Goal: Task Accomplishment & Management: Use online tool/utility

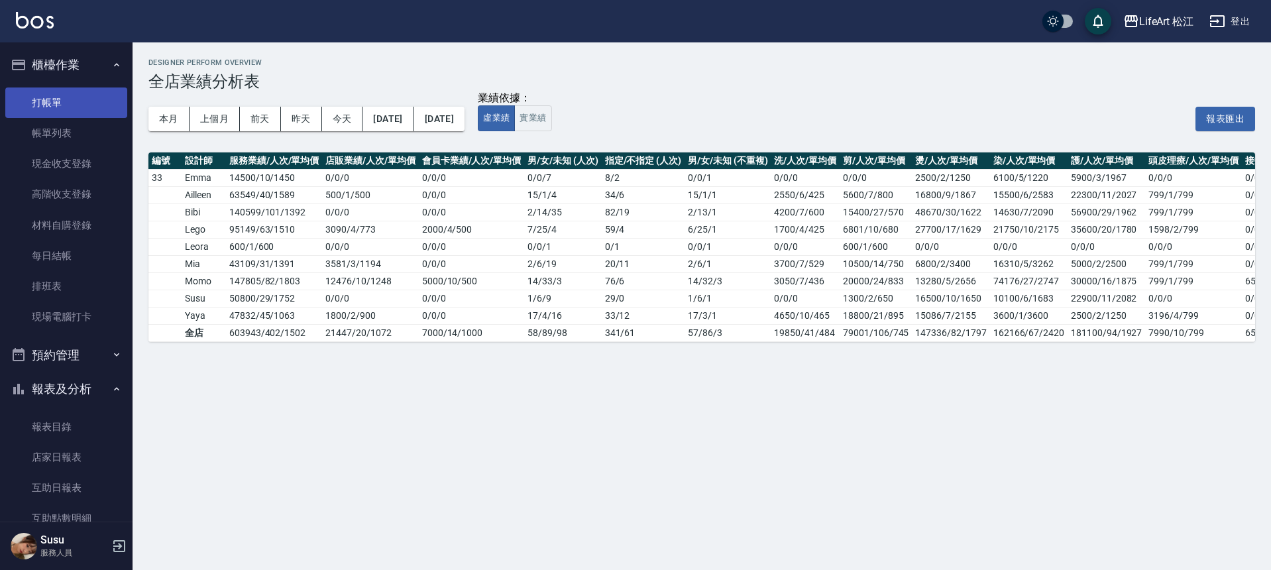
click at [105, 92] on link "打帳單" at bounding box center [66, 102] width 122 height 30
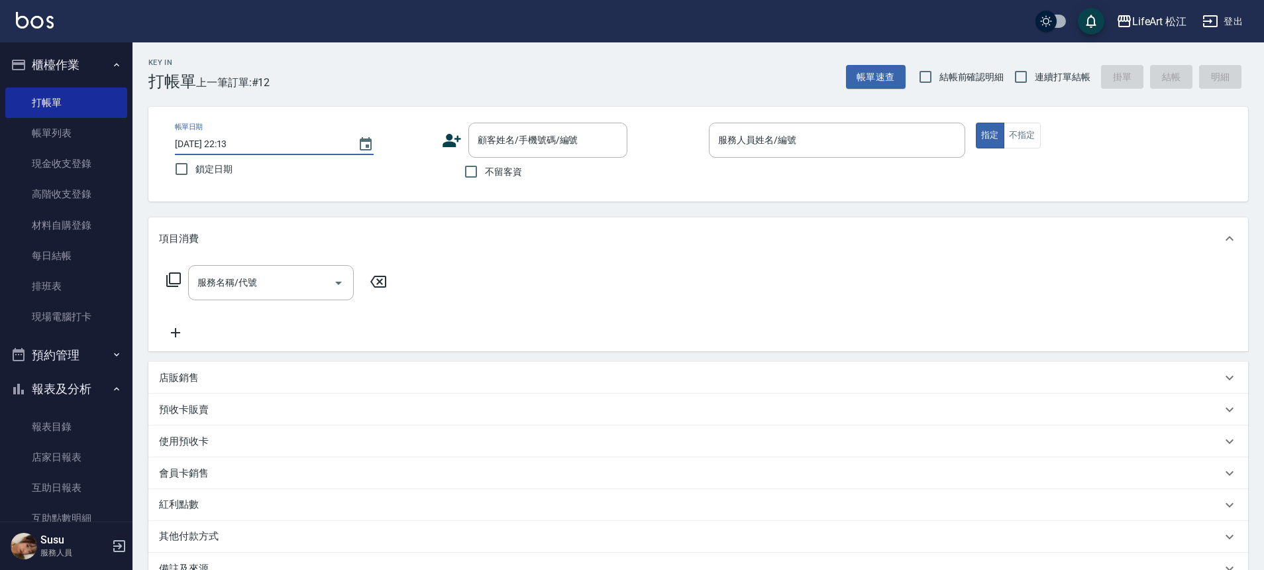
click at [294, 141] on input "[DATE] 22:13" at bounding box center [260, 144] width 170 height 22
click at [374, 144] on button "Choose date, selected date is 2025-09-18" at bounding box center [366, 145] width 32 height 32
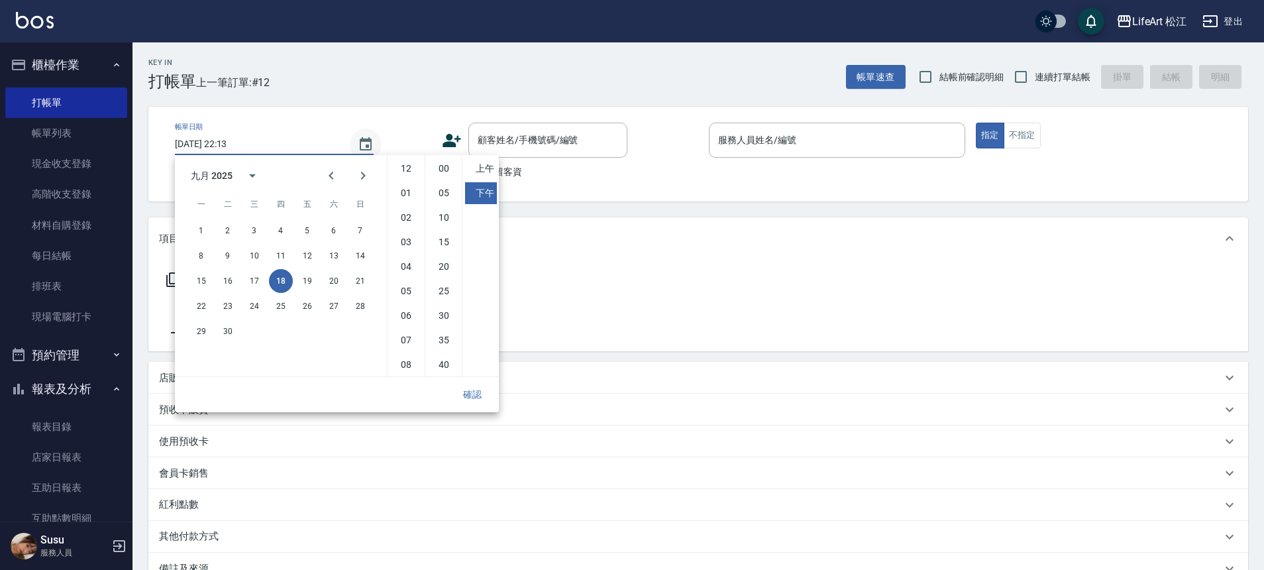
scroll to position [74, 0]
click at [302, 280] on button "19" at bounding box center [308, 281] width 24 height 24
type input "[DATE] 22:13"
click at [777, 146] on input "服務人員姓名/編號" at bounding box center [837, 140] width 245 height 23
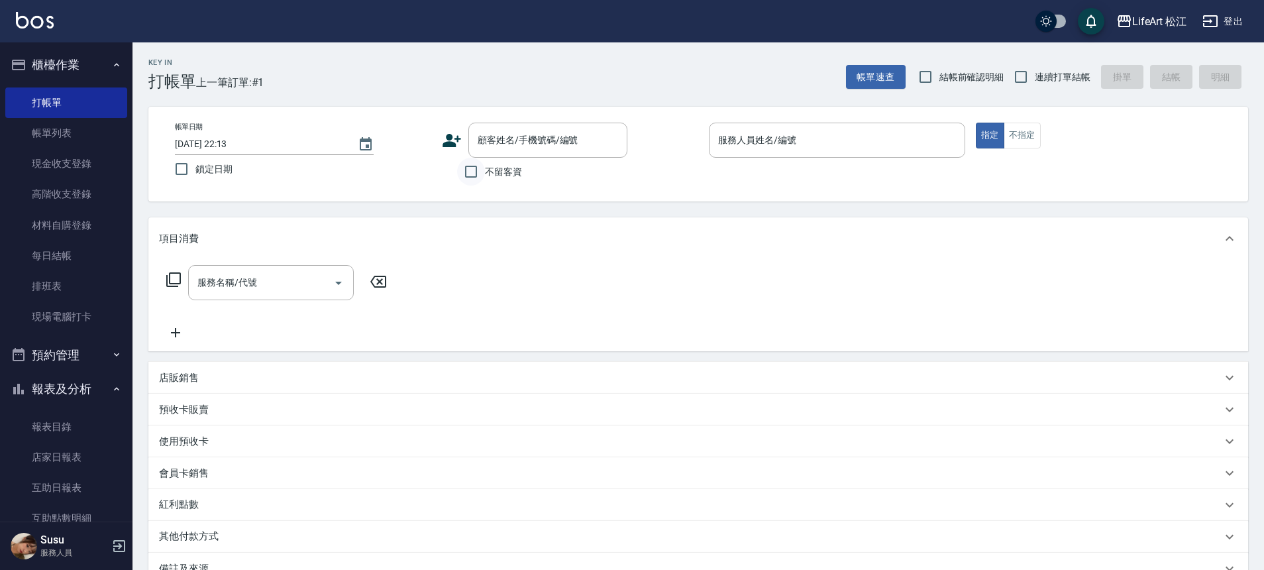
click at [469, 168] on input "不留客資" at bounding box center [471, 172] width 28 height 28
checkbox input "true"
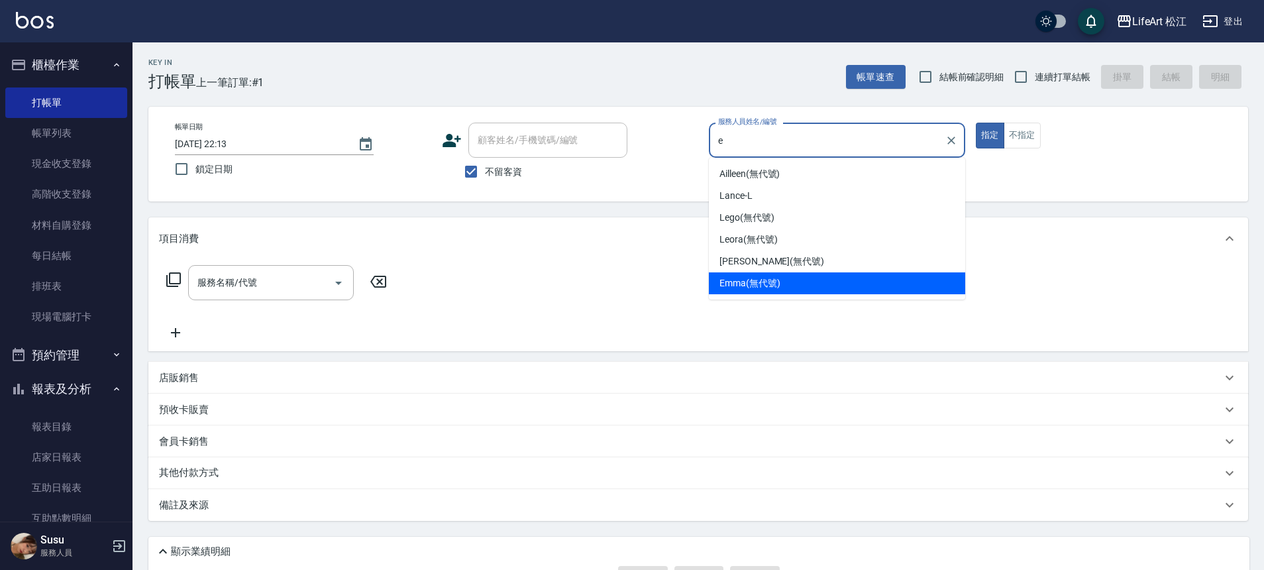
click at [828, 279] on div "[PERSON_NAME] (無代號)" at bounding box center [837, 283] width 256 height 22
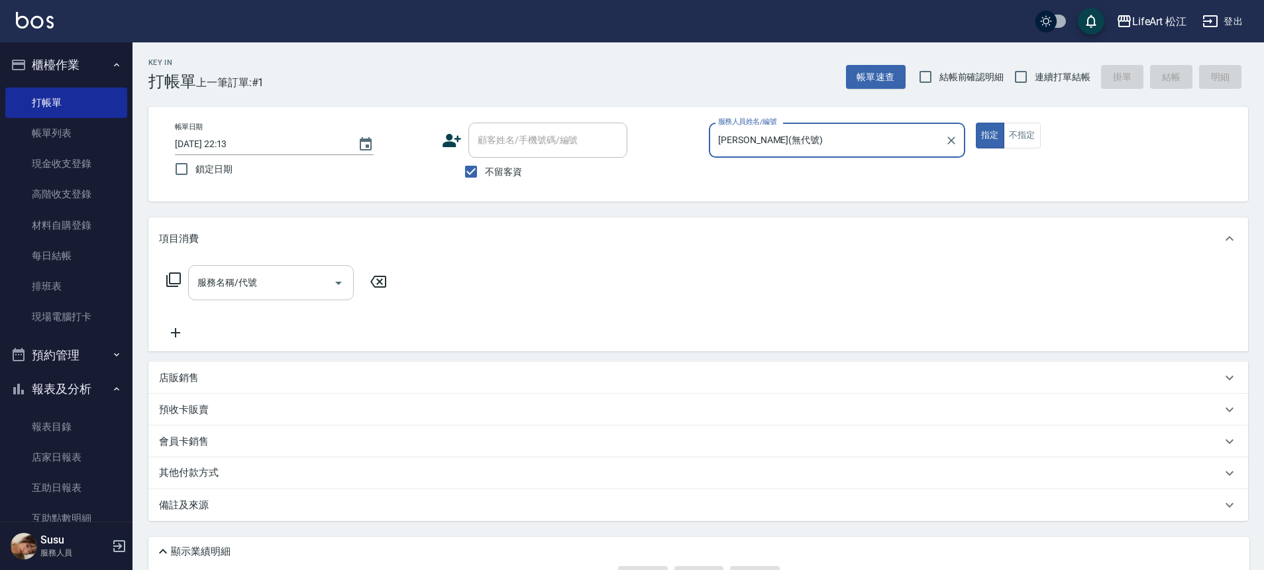
type input "[PERSON_NAME](無代號)"
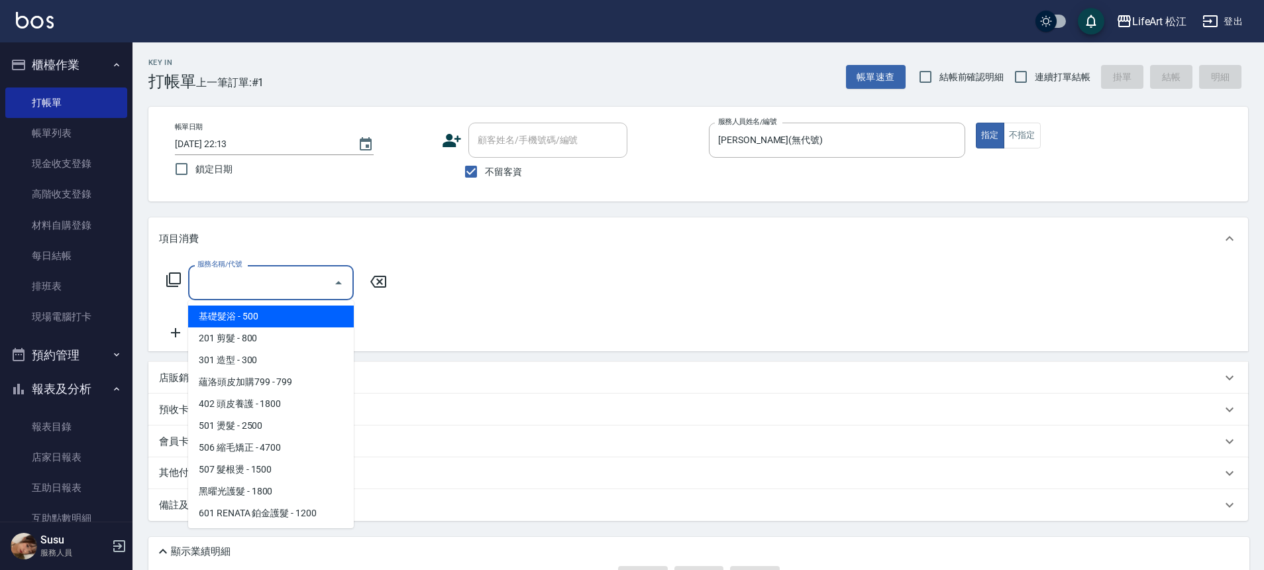
click at [276, 285] on input "服務名稱/代號" at bounding box center [261, 282] width 134 height 23
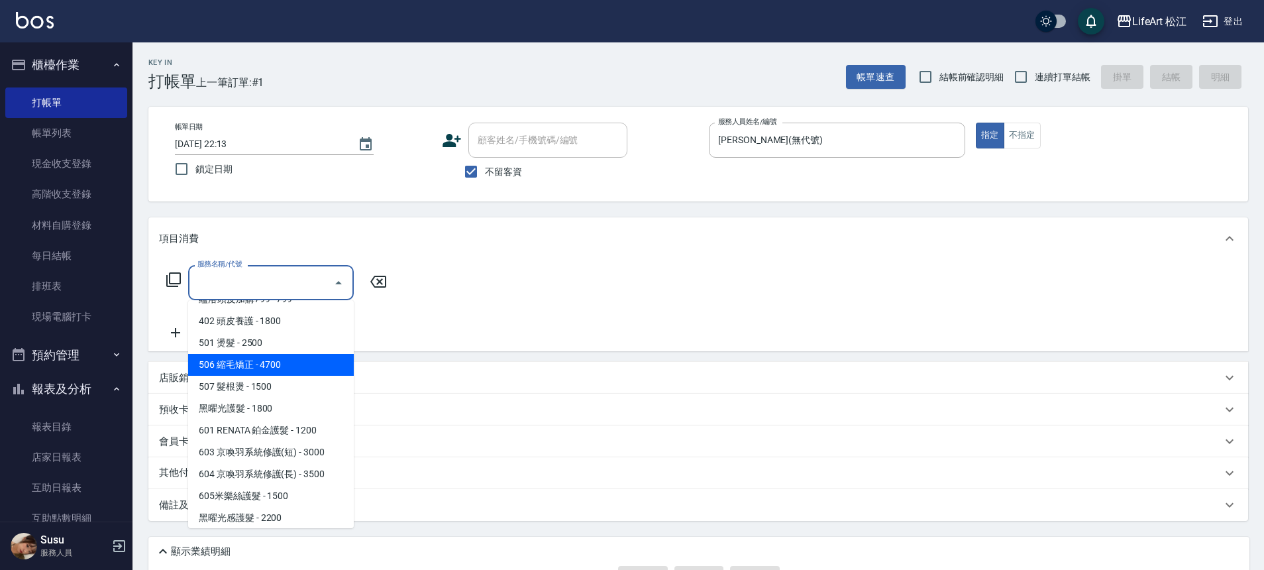
scroll to position [132, 0]
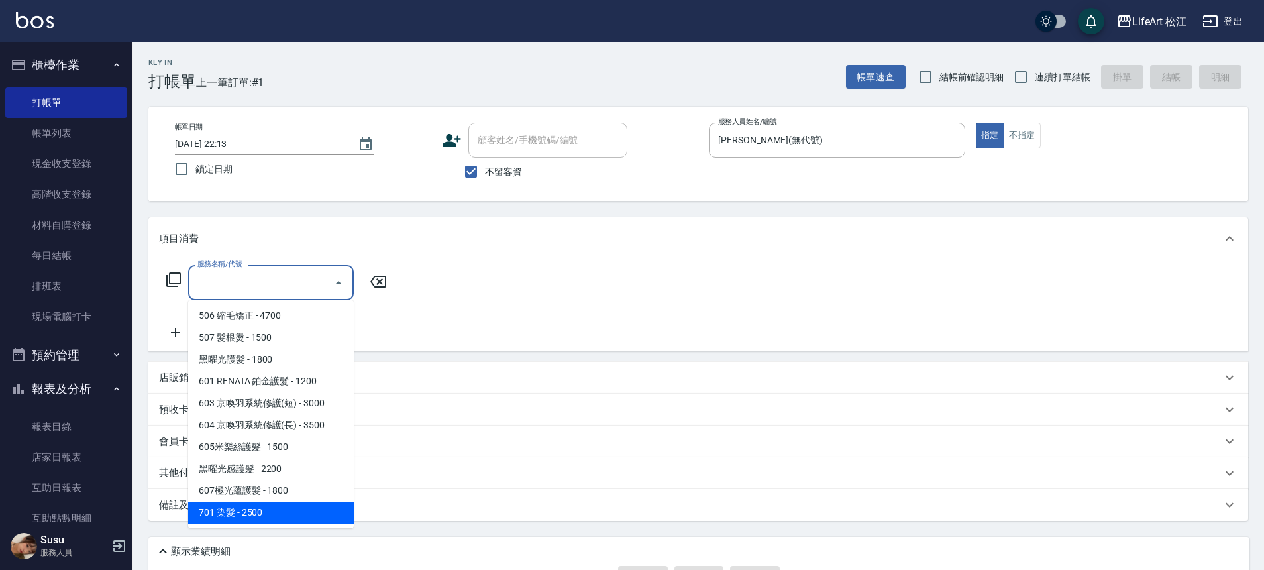
click at [262, 506] on span "701 染髮 - 2500" at bounding box center [271, 513] width 166 height 22
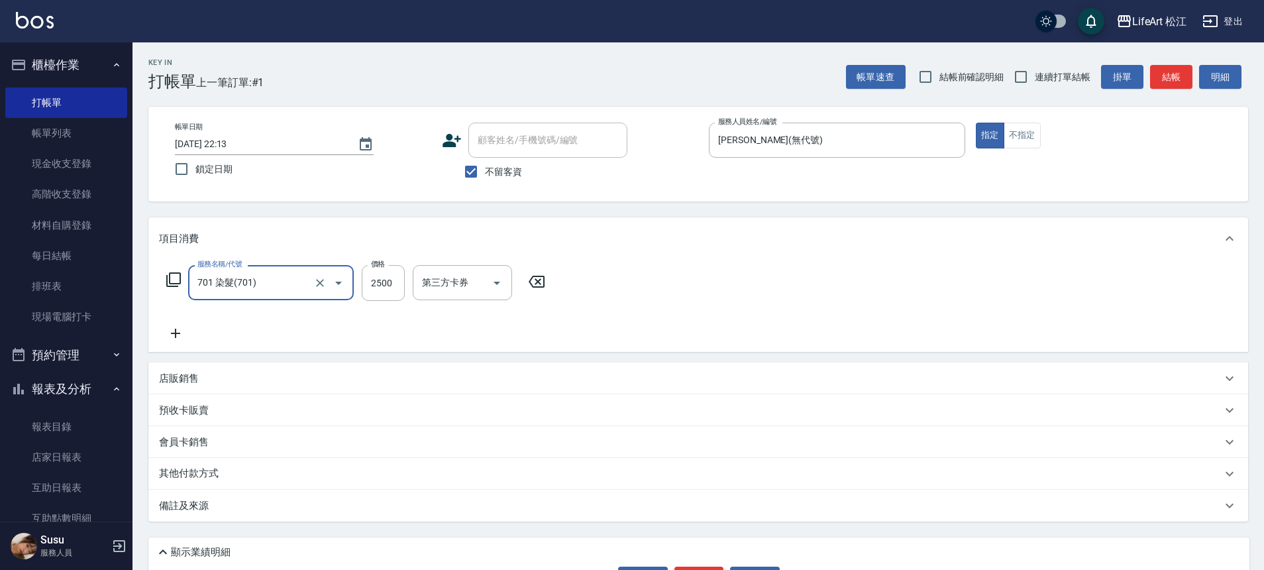
type input "701 染髮(701)"
click at [390, 271] on input "2500" at bounding box center [383, 283] width 43 height 36
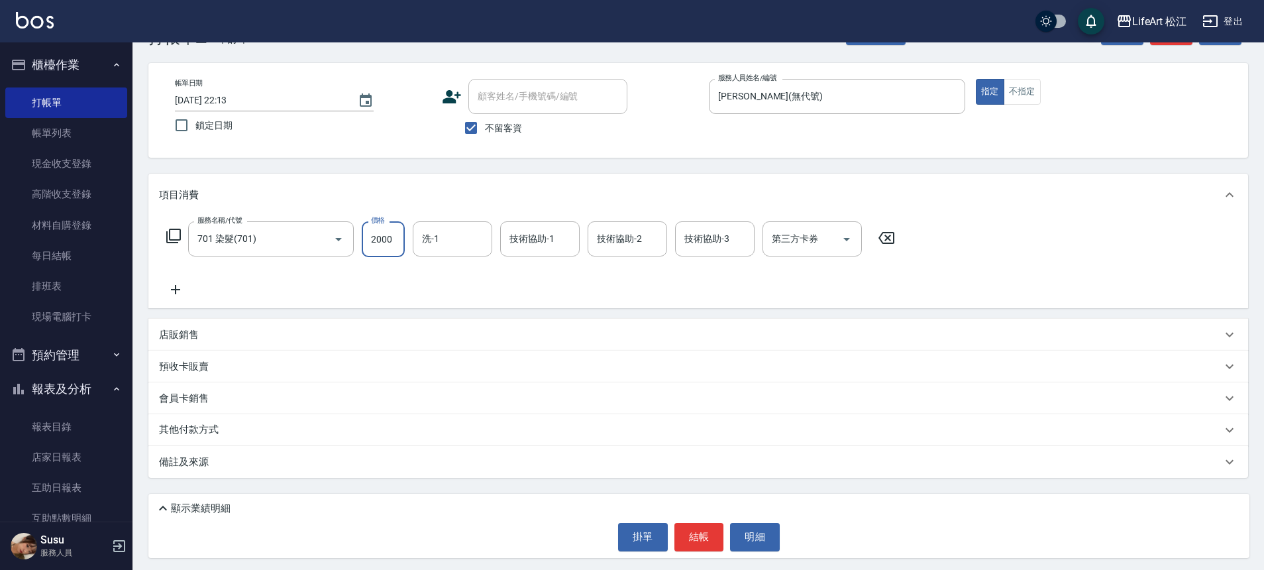
scroll to position [48, 0]
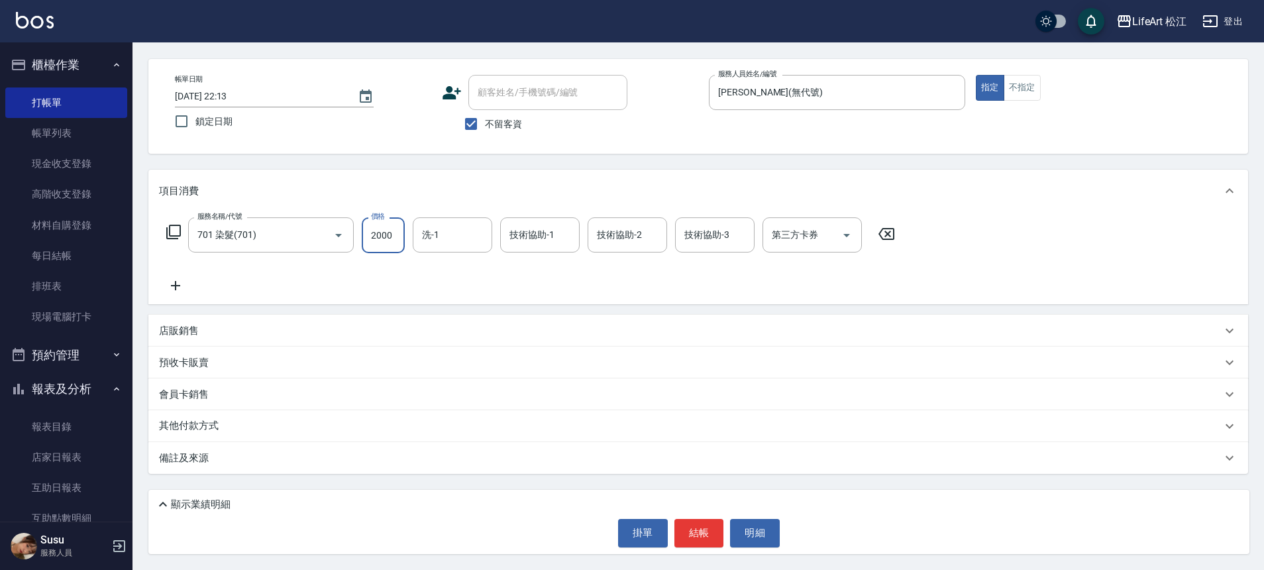
type input "2000"
click at [206, 423] on p "其他付款方式" at bounding box center [192, 426] width 66 height 15
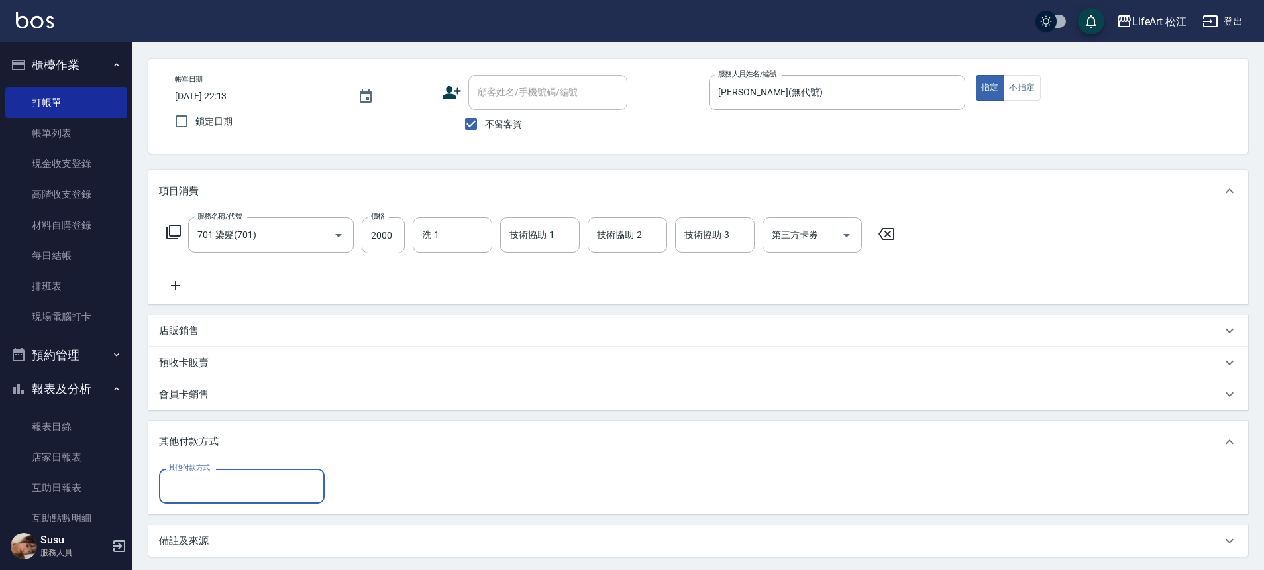
scroll to position [0, 0]
click at [286, 490] on input "其他付款方式" at bounding box center [242, 485] width 154 height 23
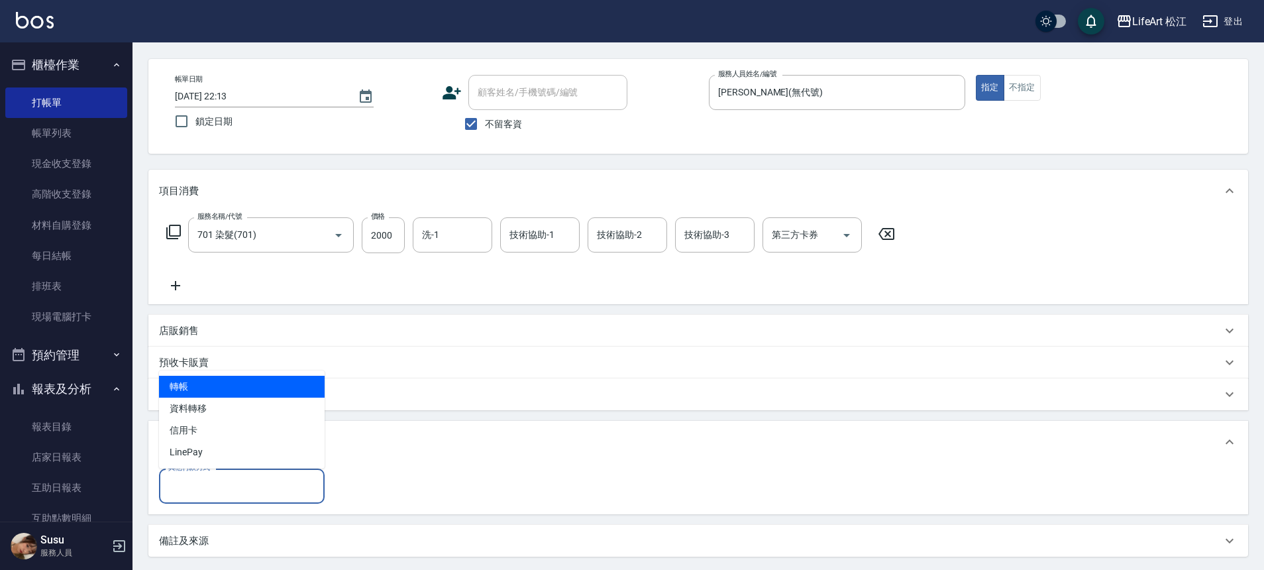
click at [228, 384] on span "轉帳" at bounding box center [242, 387] width 166 height 22
type input "轉帳"
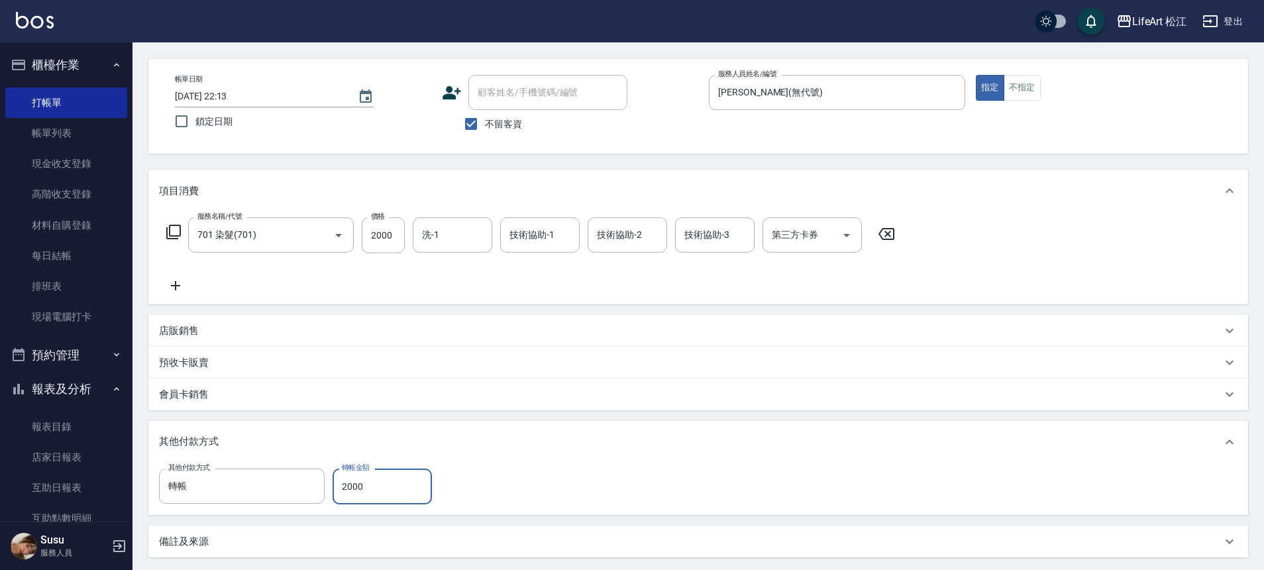
type input "2000"
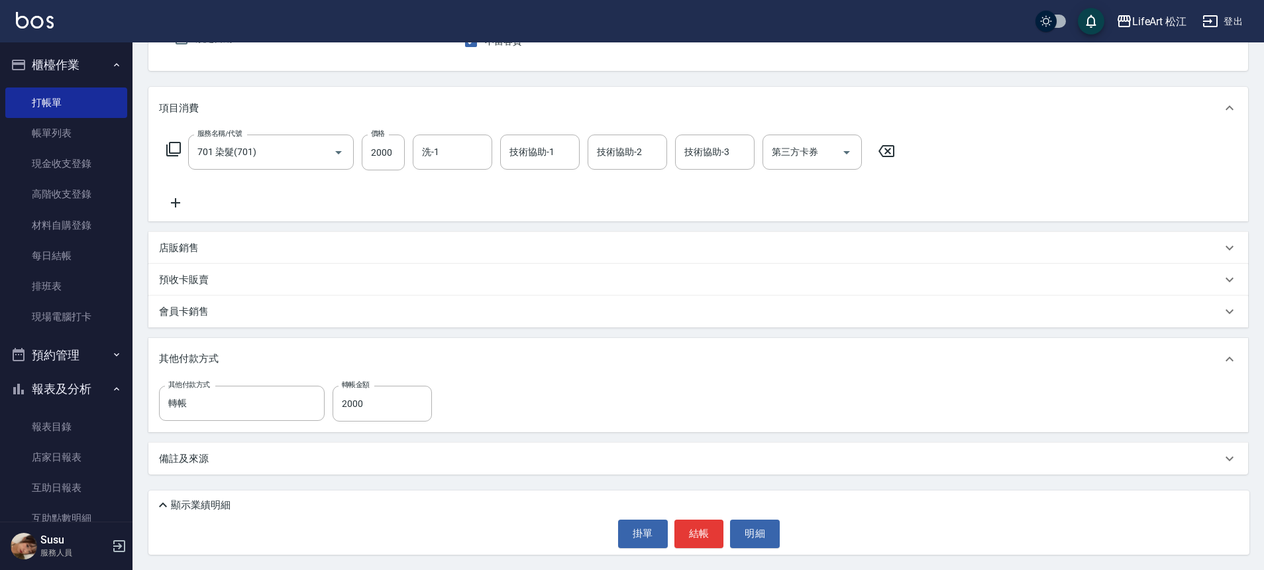
scroll to position [131, 0]
click at [703, 529] on button "結帳" at bounding box center [700, 533] width 50 height 28
